Goal: Check status: Check status

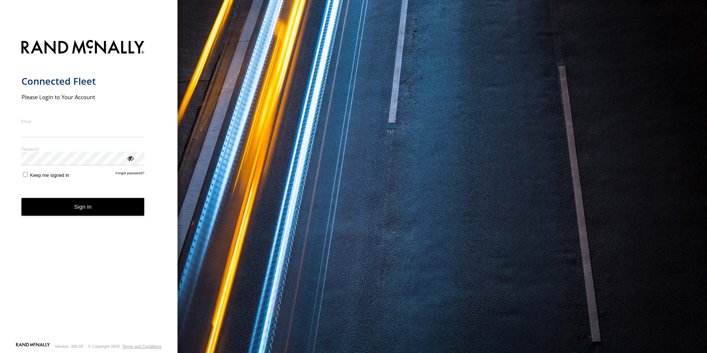
click at [45, 131] on input "Email" at bounding box center [82, 130] width 123 height 13
type input "**********"
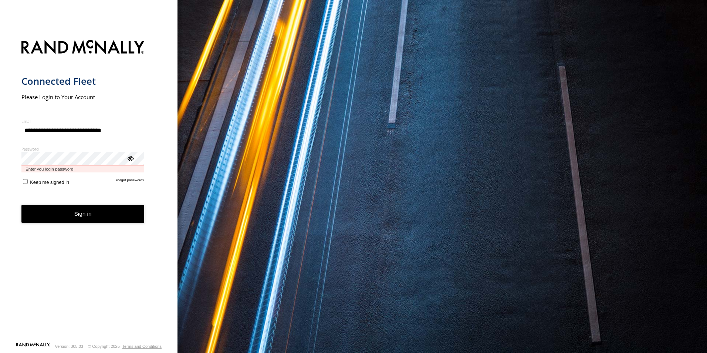
click at [21, 205] on button "Sign in" at bounding box center [82, 214] width 123 height 18
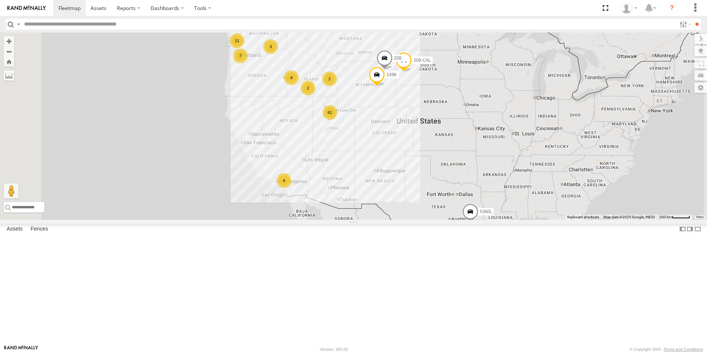
click at [315, 95] on div "2" at bounding box center [307, 88] width 15 height 15
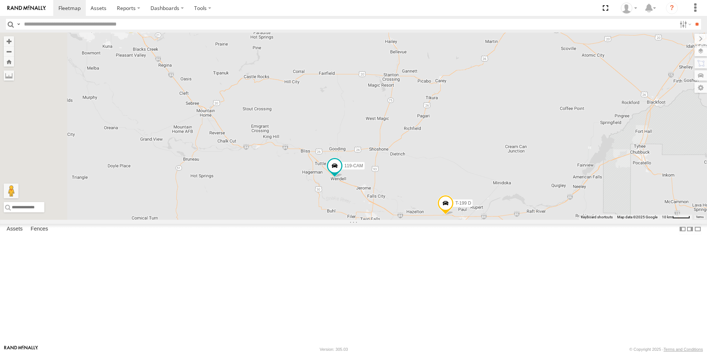
drag, startPoint x: 235, startPoint y: 152, endPoint x: 520, endPoint y: 279, distance: 312.4
click at [520, 220] on div "119-CAM T-199 D 2 2" at bounding box center [353, 126] width 707 height 187
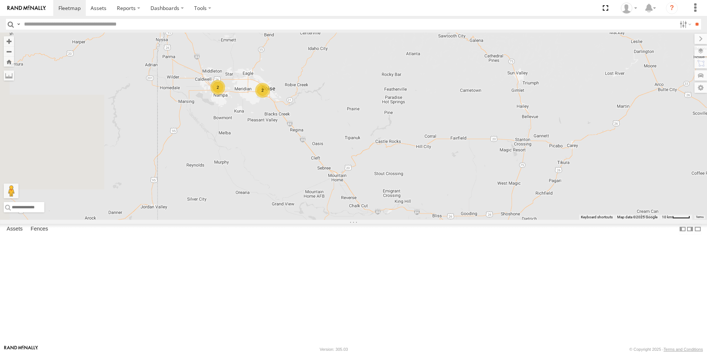
drag, startPoint x: 357, startPoint y: 167, endPoint x: 490, endPoint y: 237, distance: 150.3
click at [490, 220] on div "119-CAM T-199 D 2 2" at bounding box center [353, 126] width 707 height 187
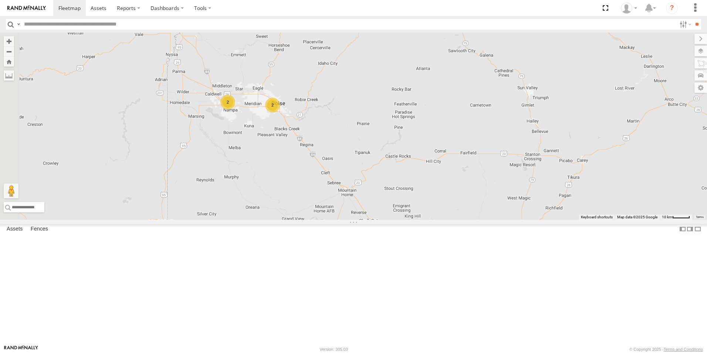
drag, startPoint x: 299, startPoint y: 171, endPoint x: 308, endPoint y: 184, distance: 16.2
click at [308, 184] on div "119-CAM T-199 D 2 2" at bounding box center [353, 126] width 707 height 187
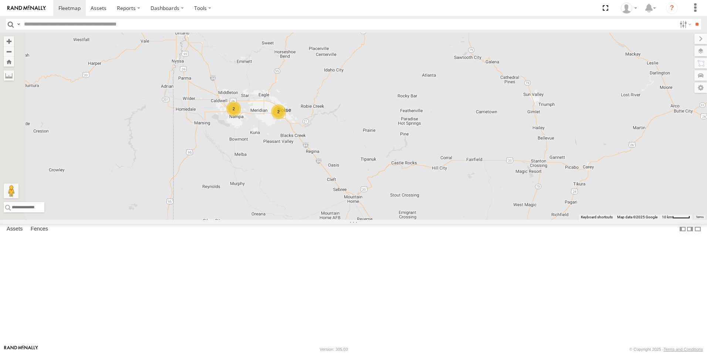
click at [241, 116] on div "2" at bounding box center [233, 108] width 15 height 15
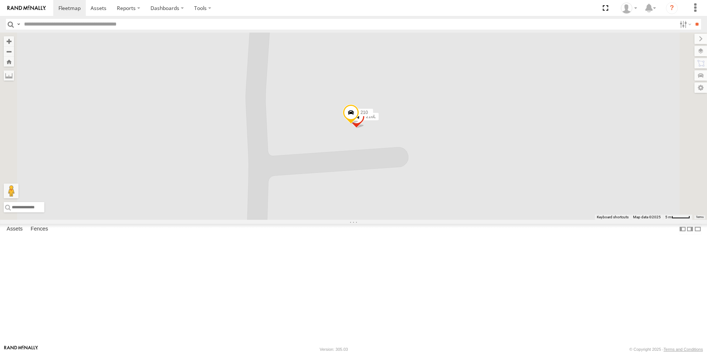
click at [427, 201] on div "119-CAM T-199 D 216L 210" at bounding box center [353, 126] width 707 height 187
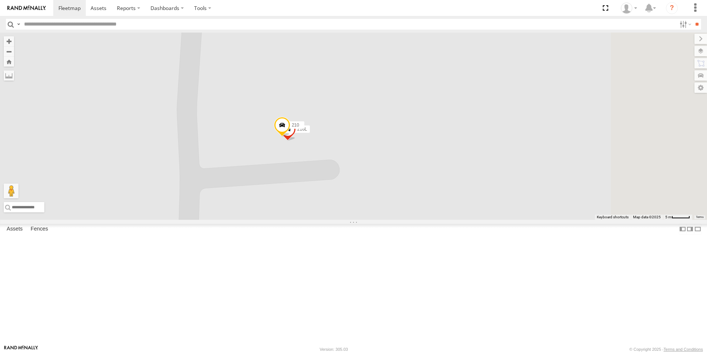
drag, startPoint x: 425, startPoint y: 196, endPoint x: 354, endPoint y: 208, distance: 72.4
click at [354, 208] on div "119-CAM T-199 D 216L 210" at bounding box center [353, 126] width 707 height 187
click at [288, 135] on span at bounding box center [279, 125] width 16 height 20
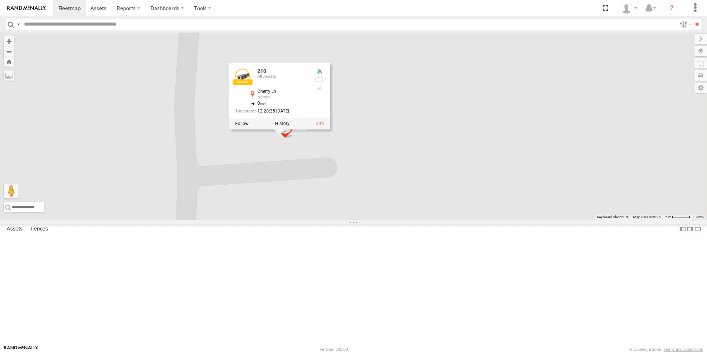
click at [359, 217] on div "119-CAM T-199 D 216L 210 210 All Assets Cherry Ln Nampa 43.62078 , -116.58021 0…" at bounding box center [353, 126] width 707 height 187
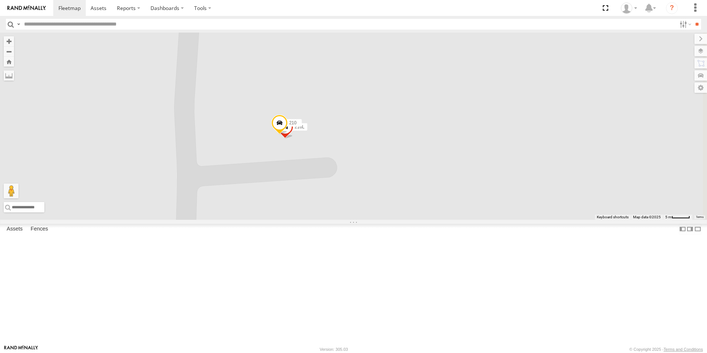
click at [305, 129] on span "216L" at bounding box center [300, 126] width 10 height 5
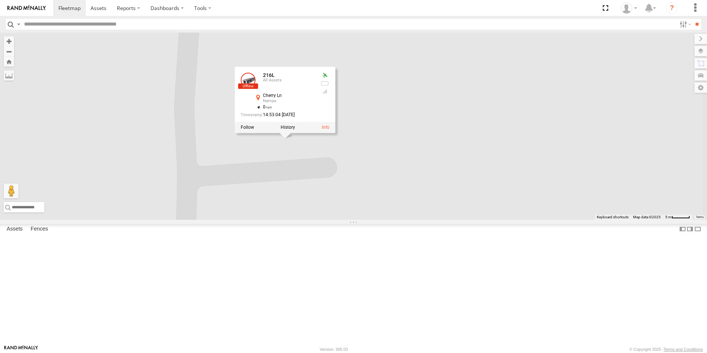
click at [362, 220] on div "119-CAM T-199 D 216L 210 216L All Assets Cherry Ln Nampa 43.62077 , -116.58019 …" at bounding box center [353, 126] width 707 height 187
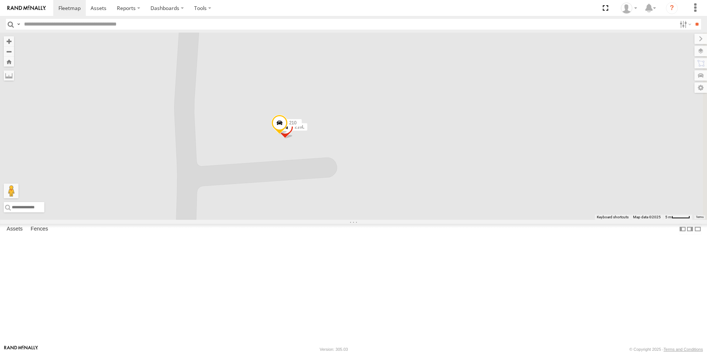
click at [288, 135] on span at bounding box center [279, 125] width 16 height 20
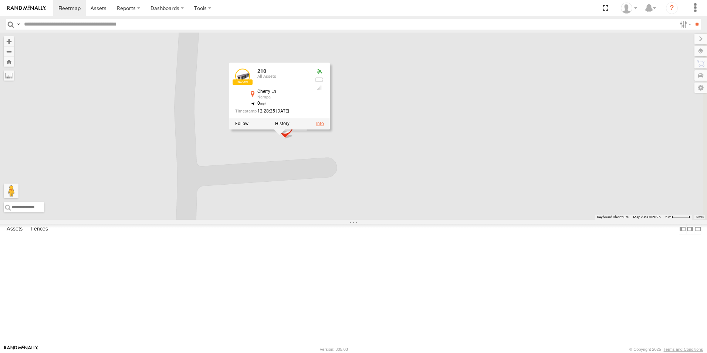
click at [324, 126] on link at bounding box center [320, 123] width 8 height 5
